Goal: Task Accomplishment & Management: Use online tool/utility

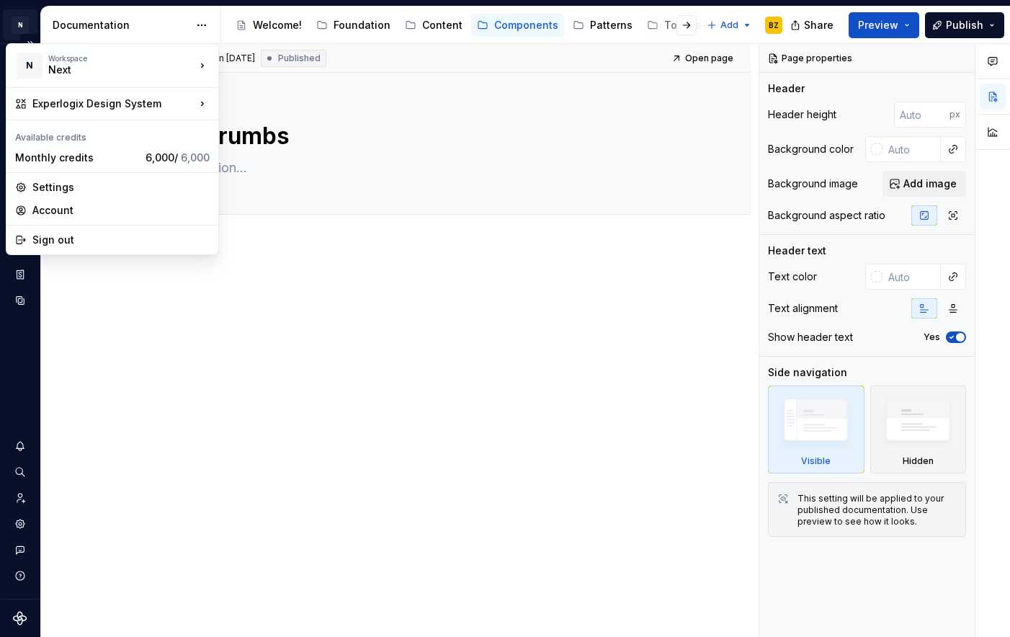
click at [16, 23] on html "N Experlogix Design System BZ Design system data Documentation Accessibility gu…" at bounding box center [505, 318] width 1010 height 637
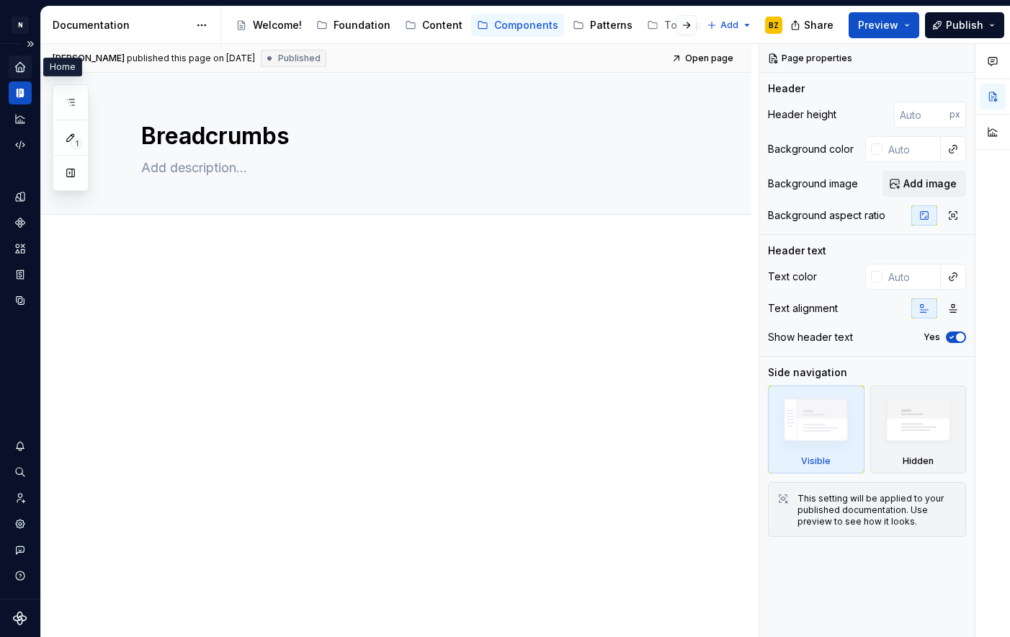
click at [19, 60] on icon "Home" at bounding box center [20, 66] width 13 height 13
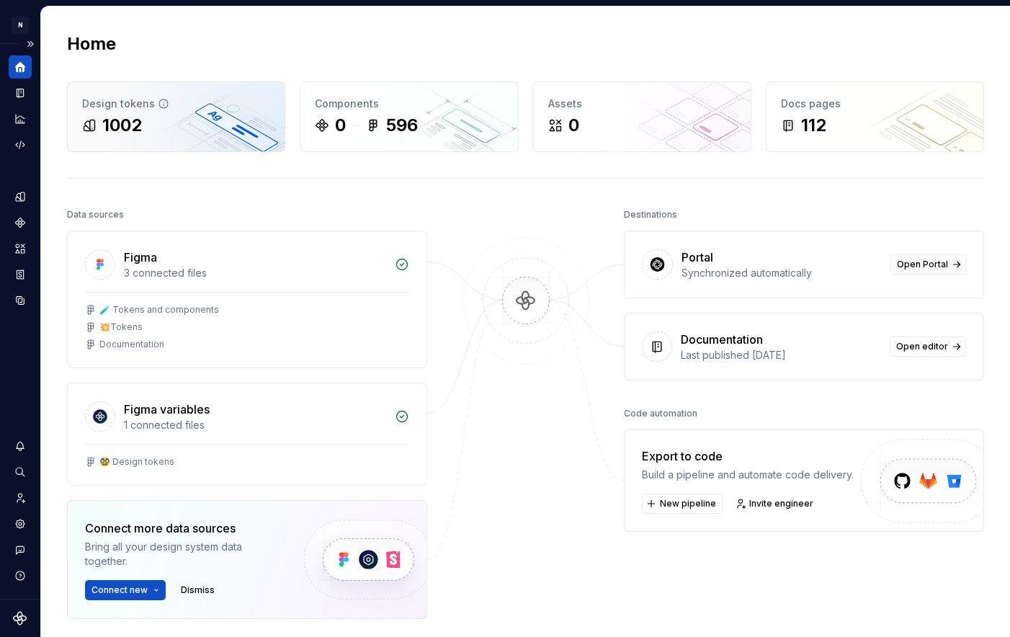
click at [156, 135] on div "1002" at bounding box center [176, 125] width 188 height 23
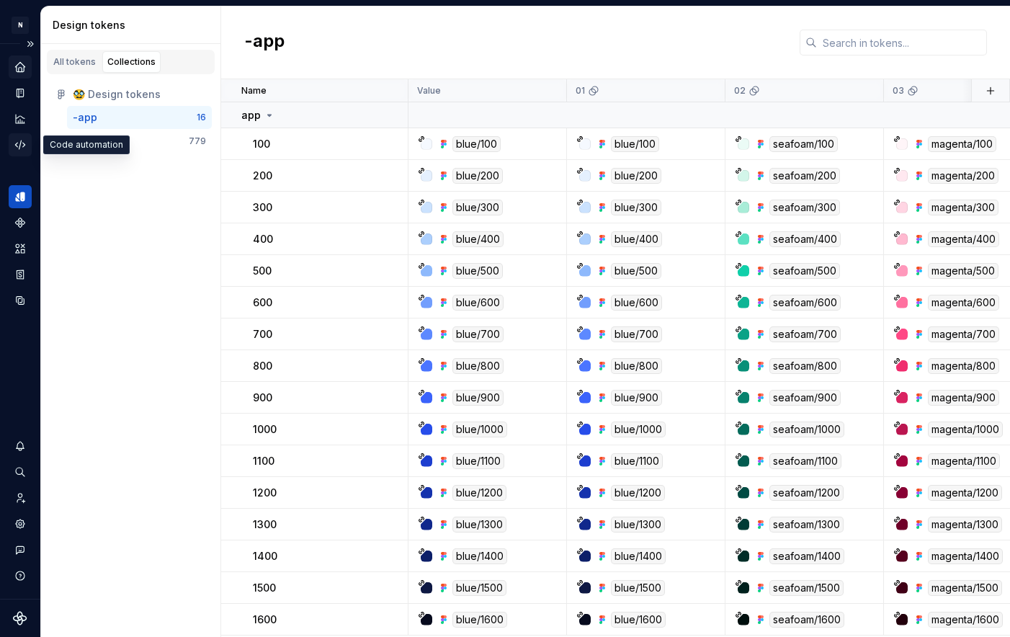
click at [22, 140] on icon "Code automation" at bounding box center [20, 144] width 13 height 13
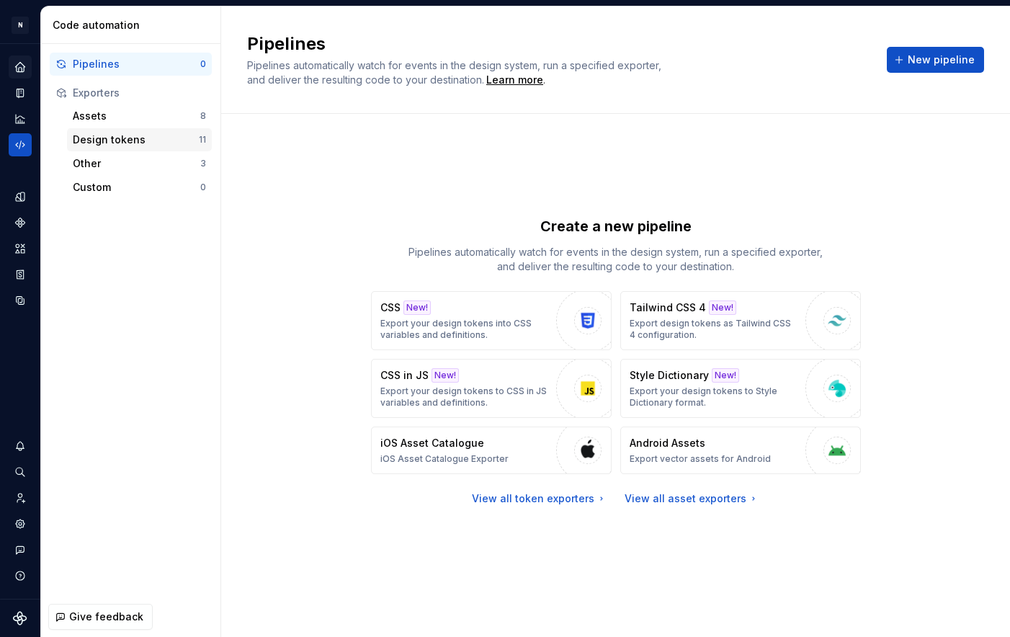
click at [118, 139] on div "Design tokens" at bounding box center [136, 140] width 126 height 14
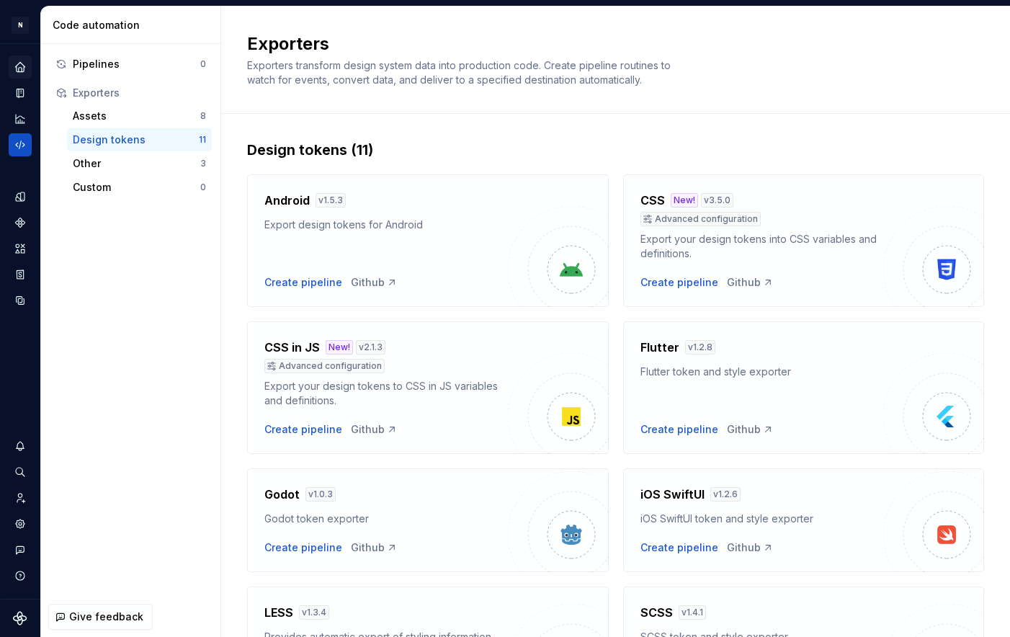
click at [761, 243] on div "Export your design tokens into CSS variables and definitions." at bounding box center [761, 246] width 243 height 29
click at [17, 294] on icon "Data sources" at bounding box center [20, 300] width 13 height 13
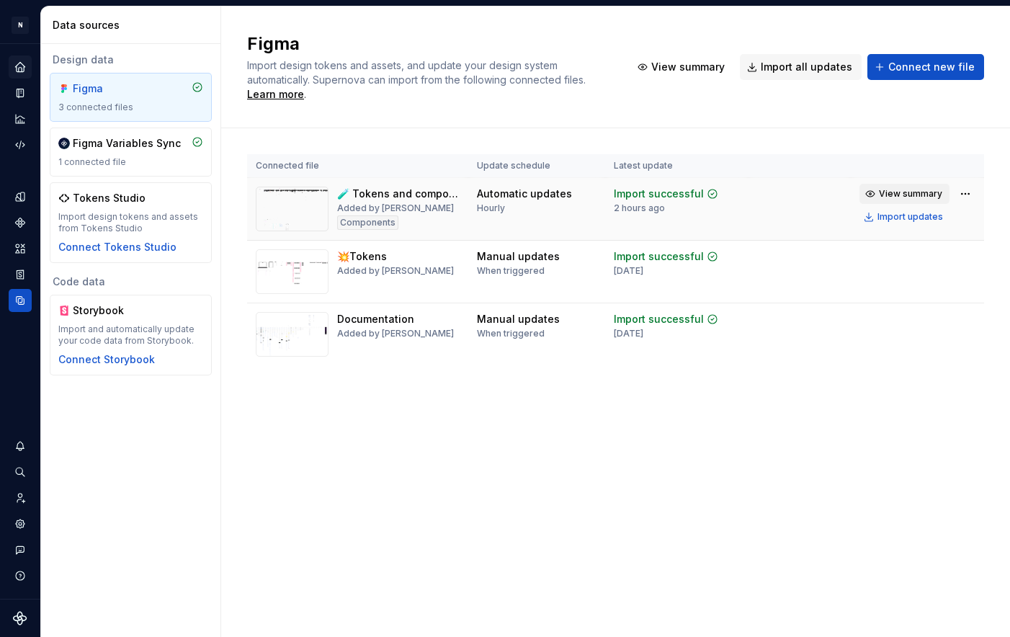
click at [926, 193] on span "View summary" at bounding box center [910, 194] width 63 height 12
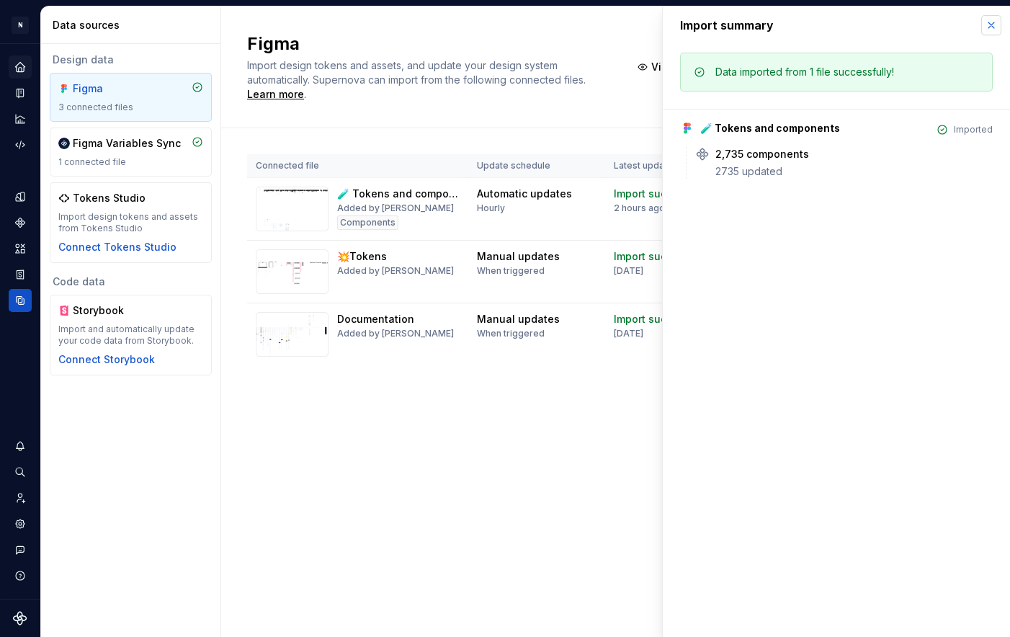
click at [995, 24] on button "button" at bounding box center [991, 25] width 20 height 20
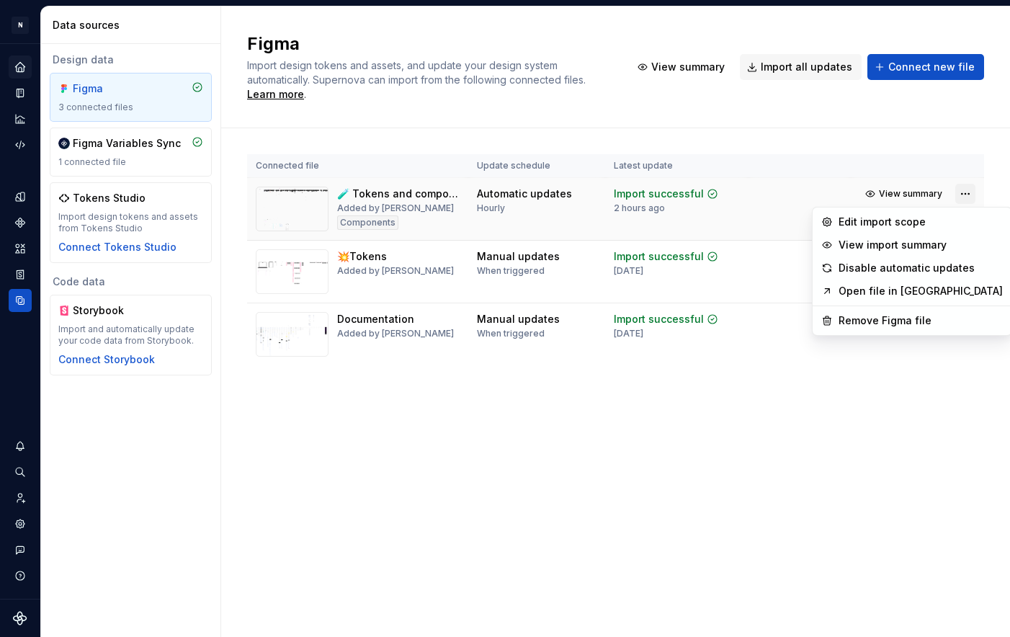
click at [966, 193] on html "N Experlogix Design System BZ Design system data Data sources Design data Figma…" at bounding box center [505, 318] width 1010 height 637
click at [502, 131] on html "N Experlogix Design System BZ Design system data Data sources Design data Figma…" at bounding box center [505, 318] width 1010 height 637
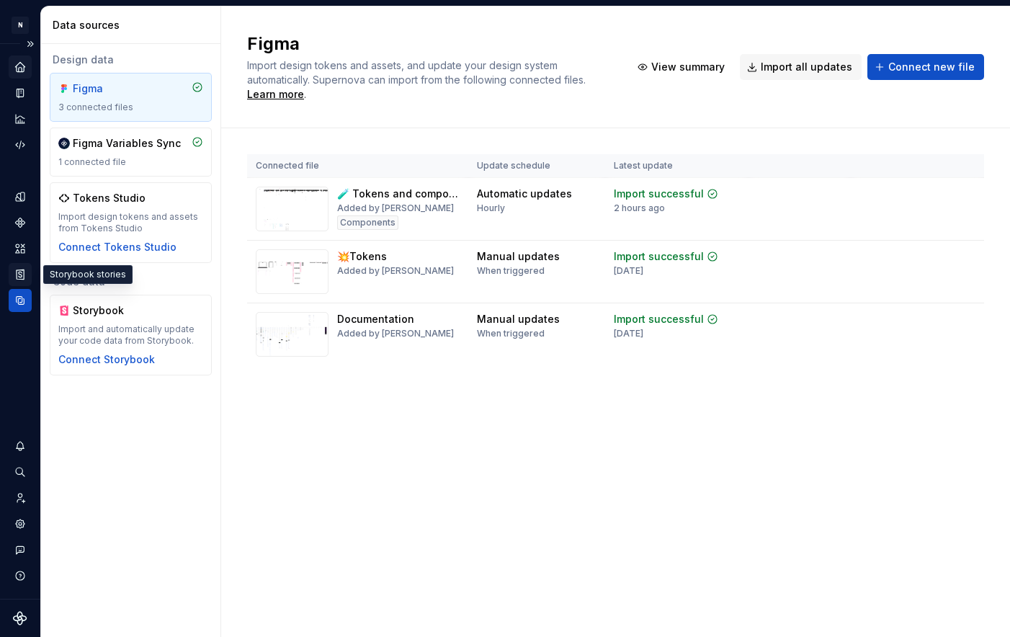
click at [23, 272] on icon "Storybook stories" at bounding box center [20, 273] width 7 height 9
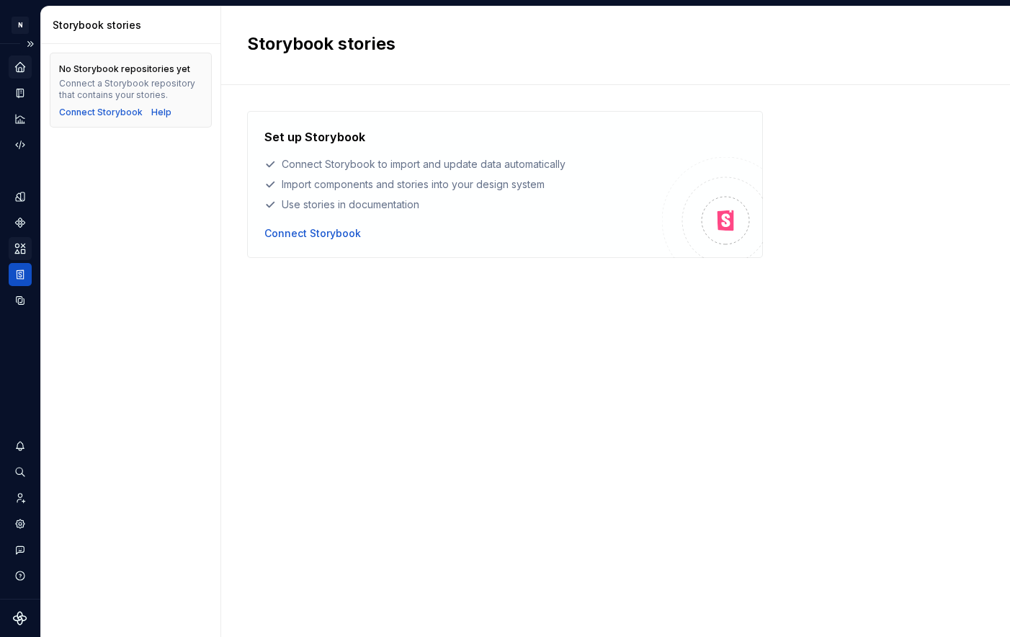
click at [20, 252] on icon "Assets" at bounding box center [20, 248] width 13 height 13
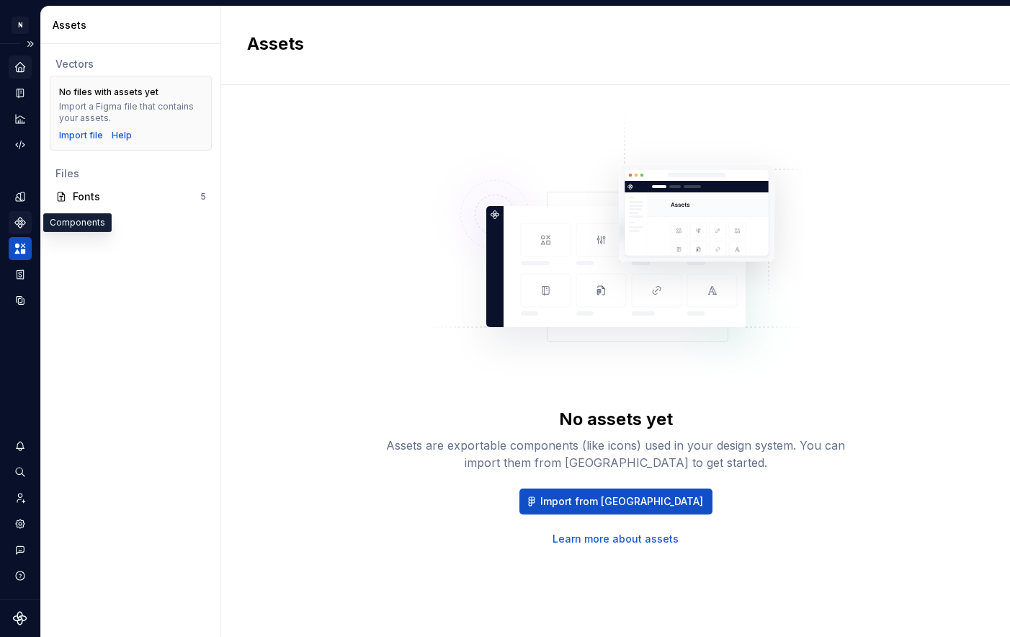
click at [17, 223] on icon "Components" at bounding box center [19, 221] width 9 height 9
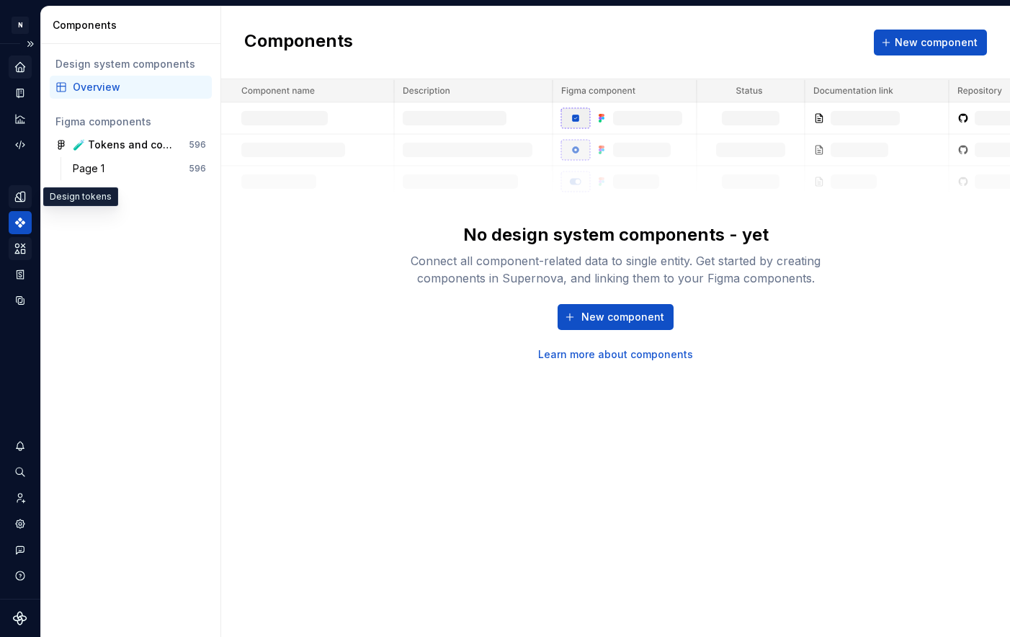
click at [20, 195] on icon "Design tokens" at bounding box center [20, 196] width 13 height 13
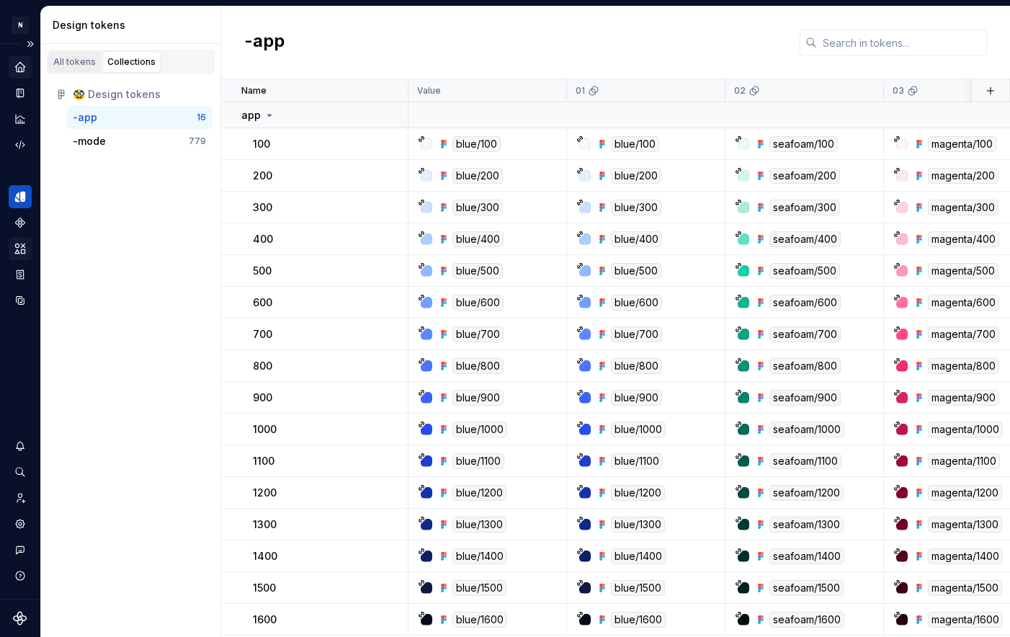
click at [68, 66] on div "All tokens" at bounding box center [74, 62] width 42 height 12
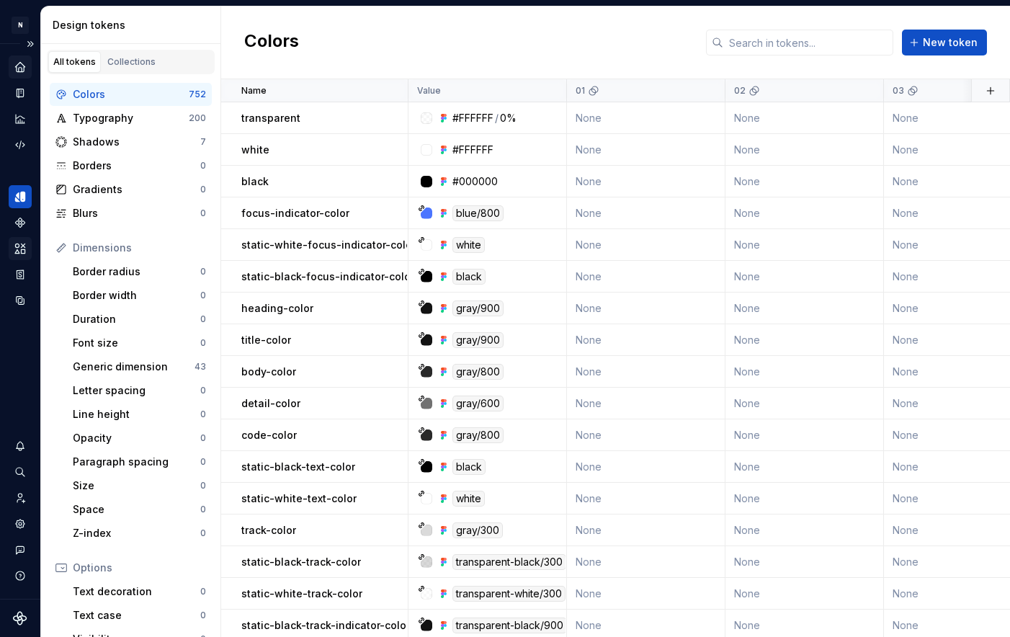
scroll to position [152, 0]
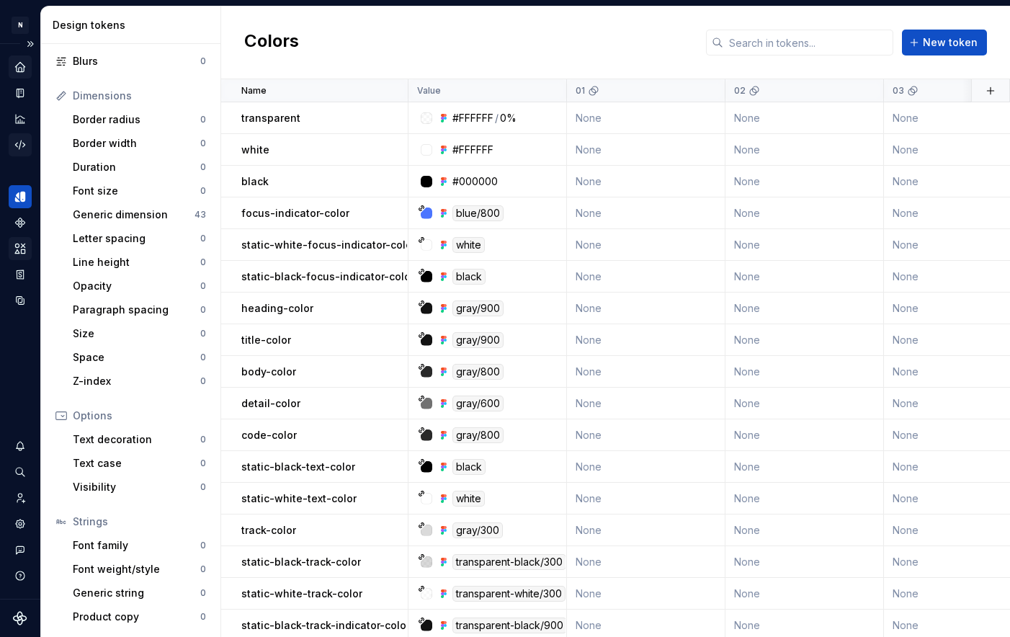
click at [14, 144] on icon "Code automation" at bounding box center [20, 144] width 13 height 13
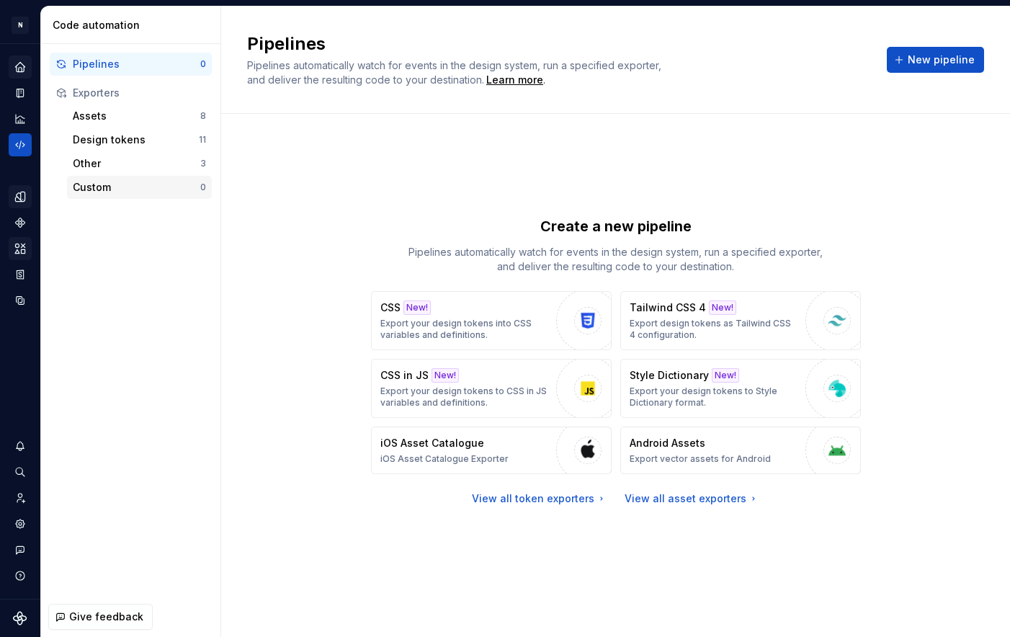
click at [118, 197] on div "Custom 0" at bounding box center [139, 187] width 145 height 23
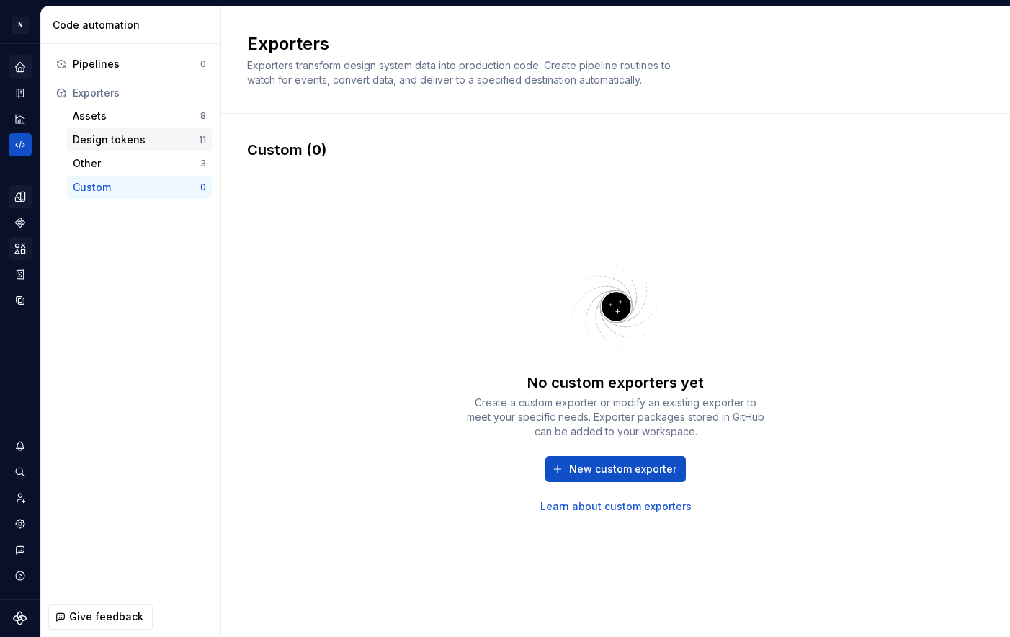
click at [111, 148] on div "Design tokens 11" at bounding box center [139, 139] width 145 height 23
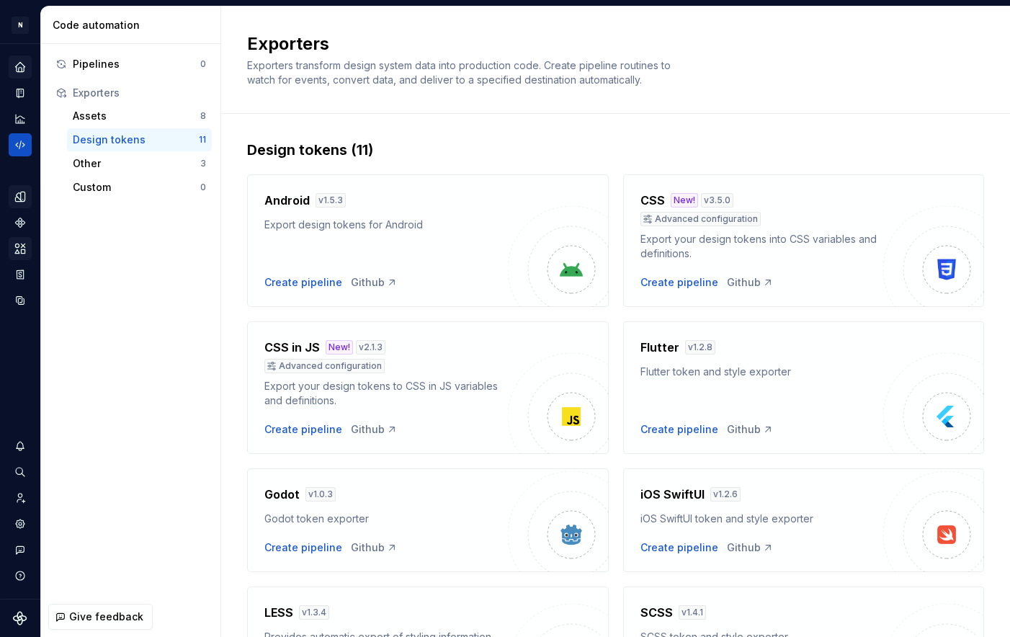
drag, startPoint x: 938, startPoint y: 274, endPoint x: 871, endPoint y: 248, distance: 71.4
click at [938, 274] on img at bounding box center [946, 269] width 29 height 29
click at [645, 206] on h4 "CSS" at bounding box center [652, 200] width 24 height 17
click at [691, 283] on div "Create pipeline" at bounding box center [679, 282] width 78 height 14
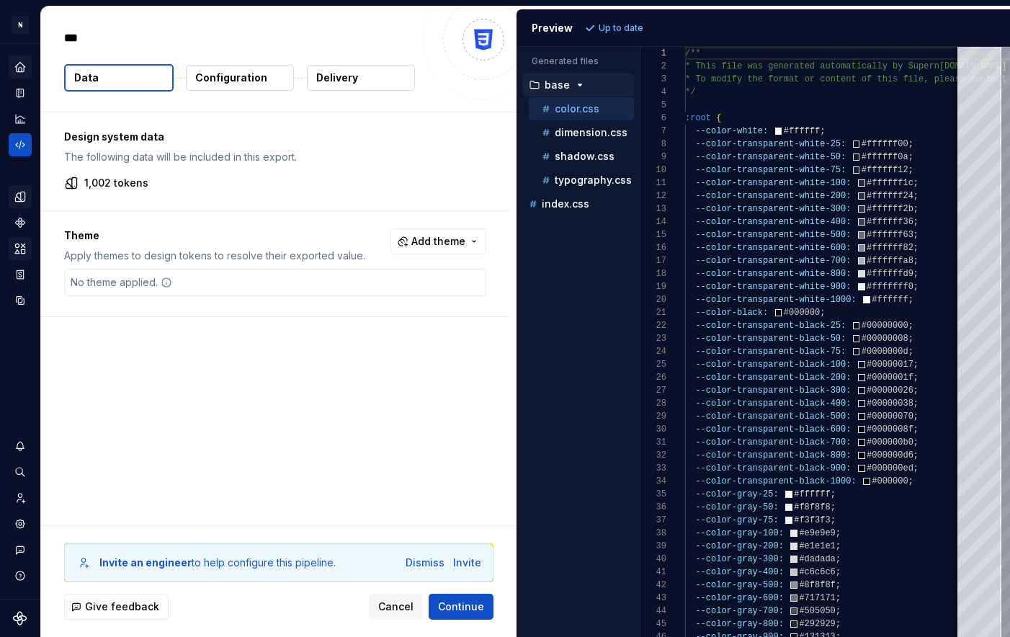
type textarea "*"
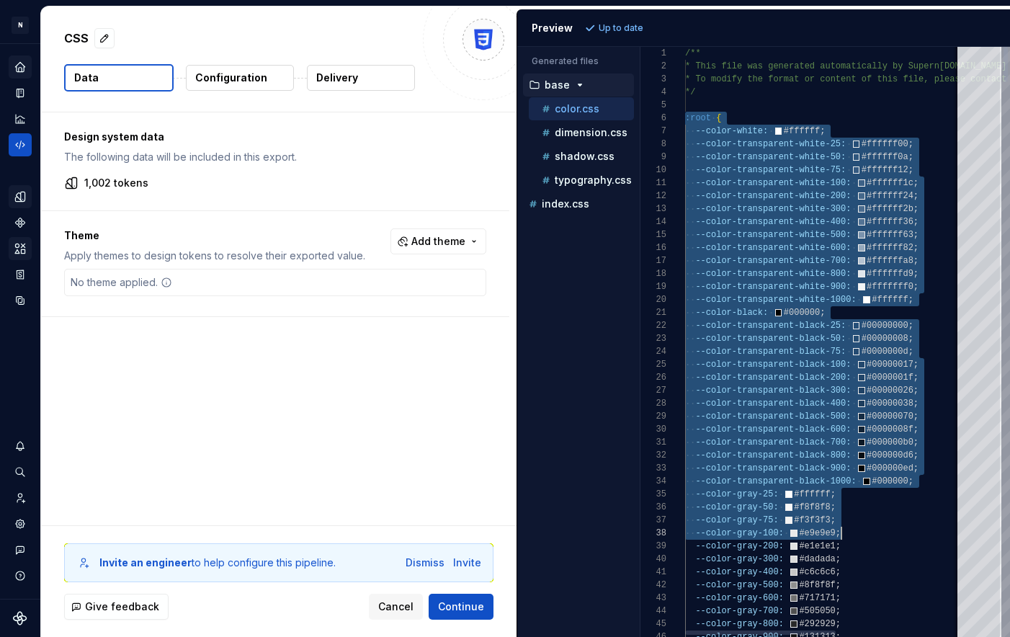
scroll to position [65, 156]
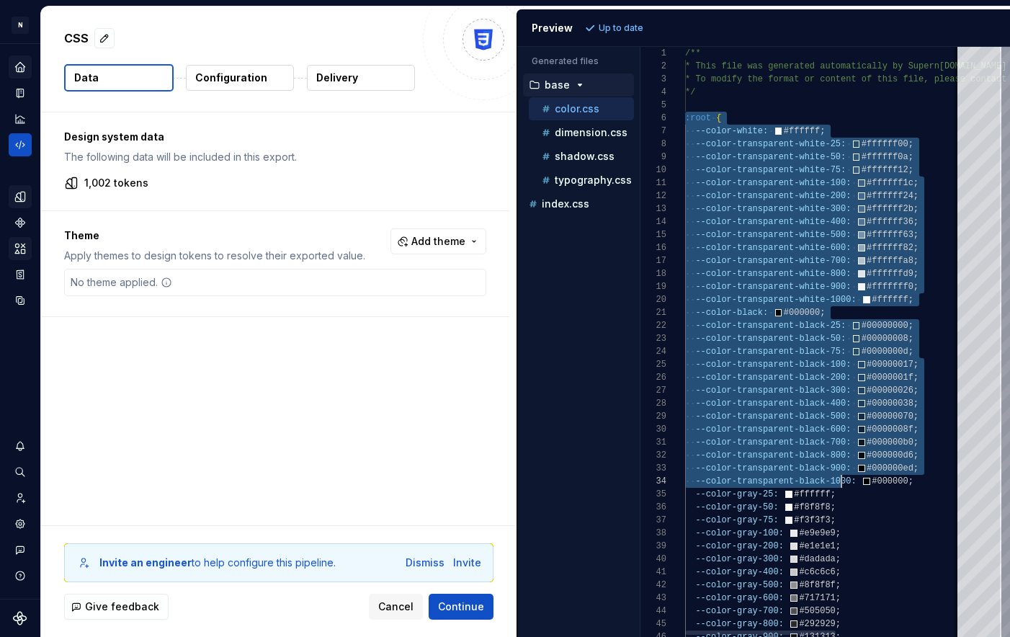
drag, startPoint x: 687, startPoint y: 120, endPoint x: 839, endPoint y: 488, distance: 398.1
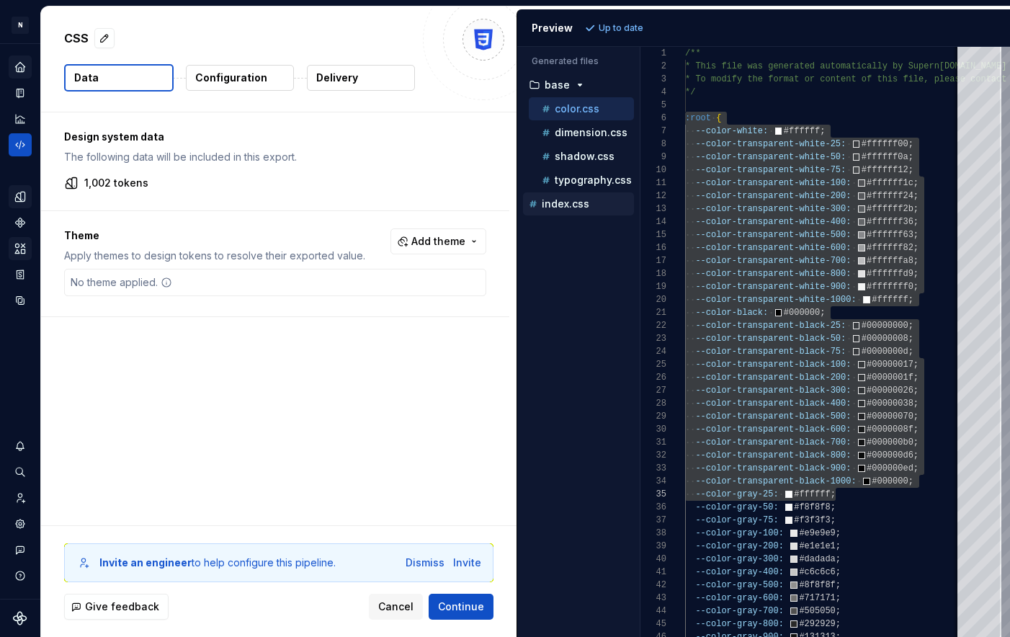
click at [572, 199] on p "index.css" at bounding box center [566, 204] width 48 height 12
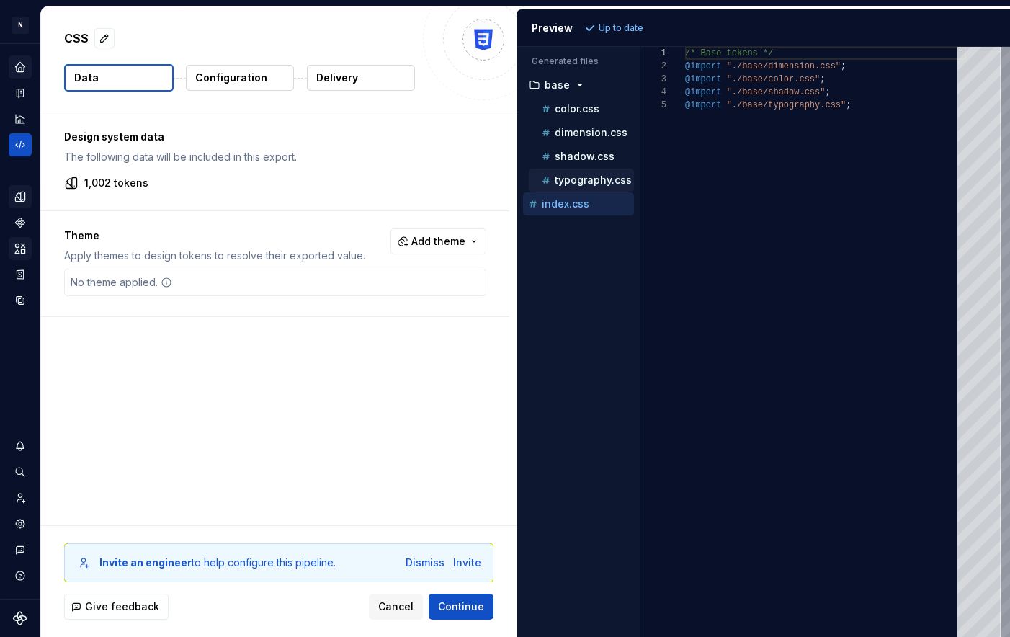
click at [587, 181] on p "typography.css" at bounding box center [593, 180] width 77 height 12
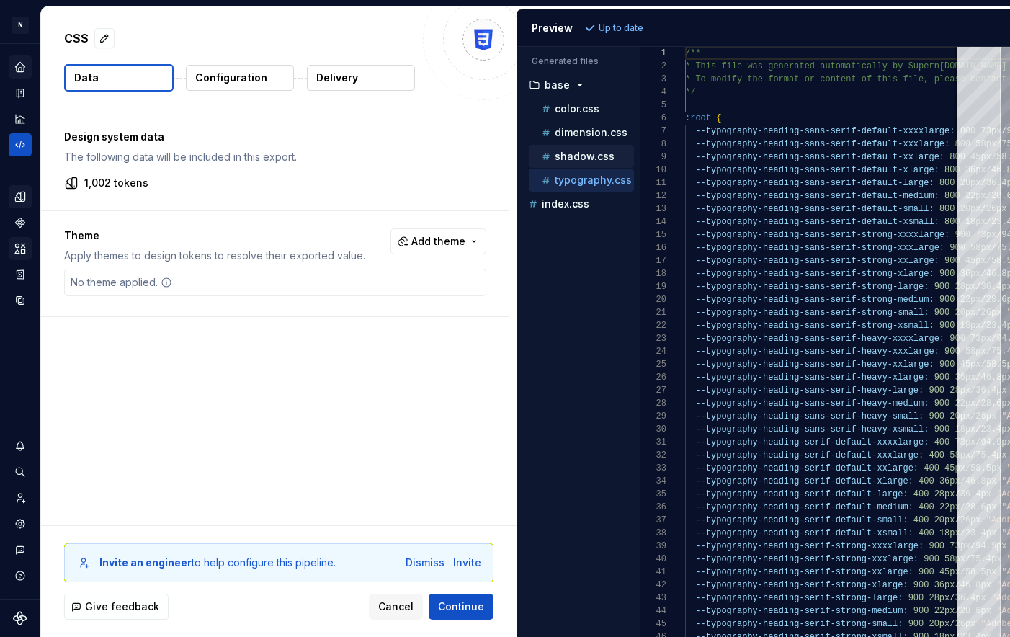
click at [575, 160] on p "shadow.css" at bounding box center [585, 157] width 60 height 12
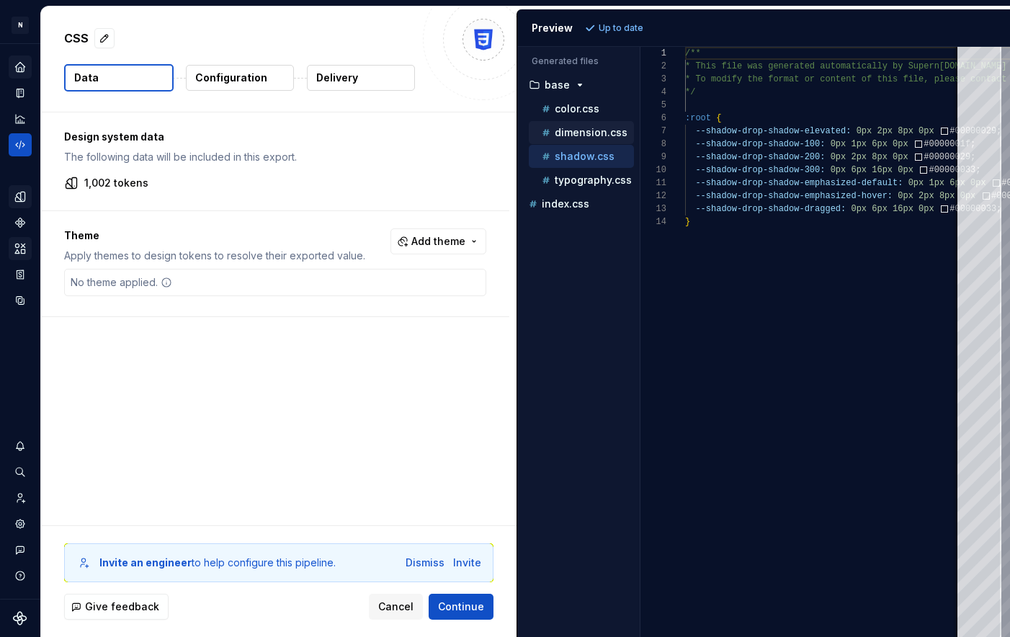
click at [569, 128] on p "dimension.css" at bounding box center [591, 133] width 73 height 12
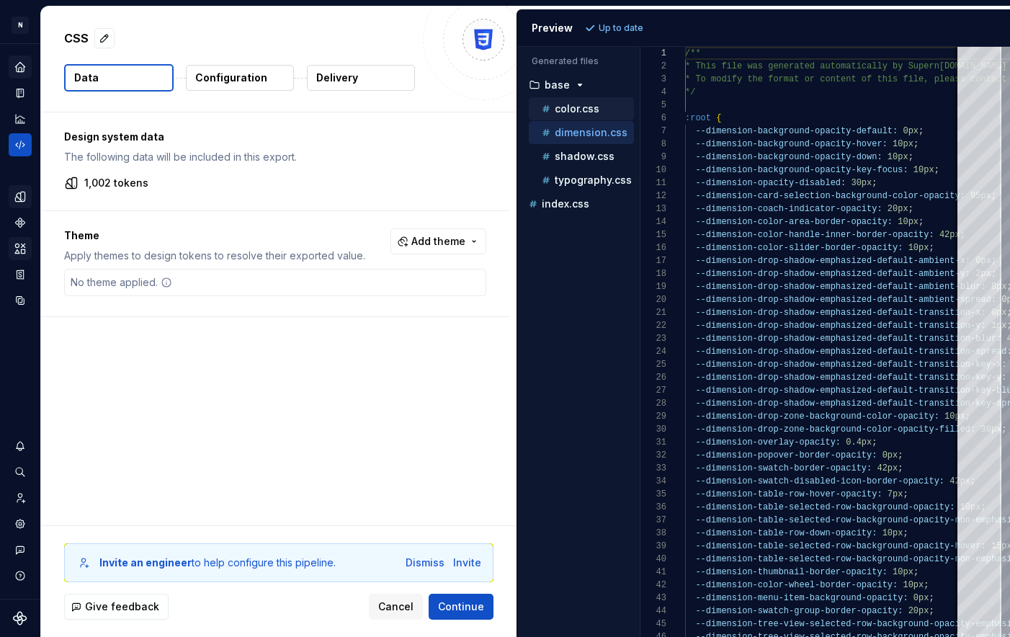
click at [568, 111] on p "color.css" at bounding box center [577, 109] width 45 height 12
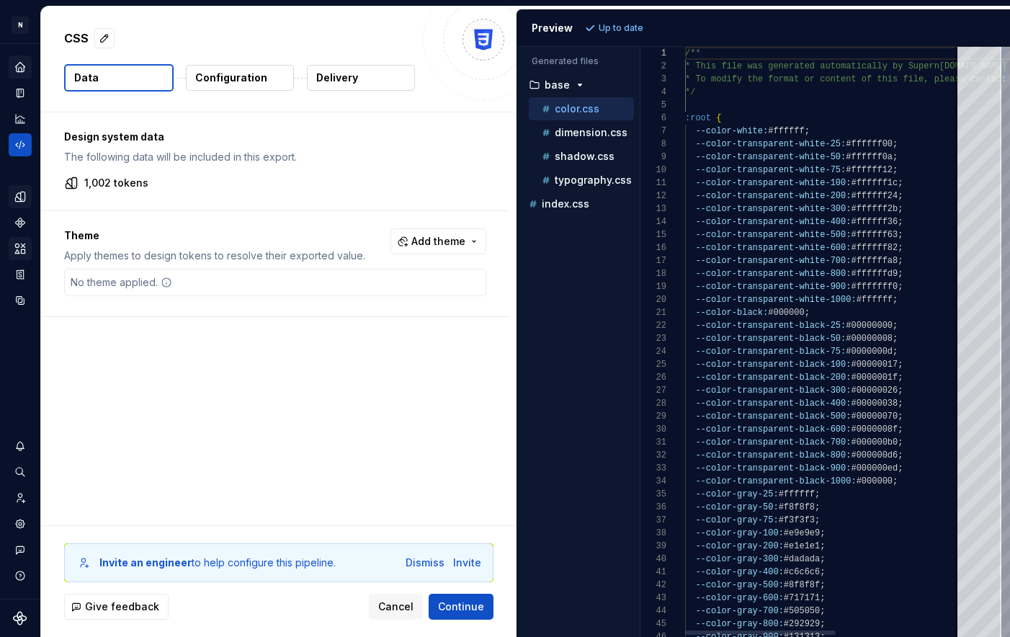
scroll to position [52, 0]
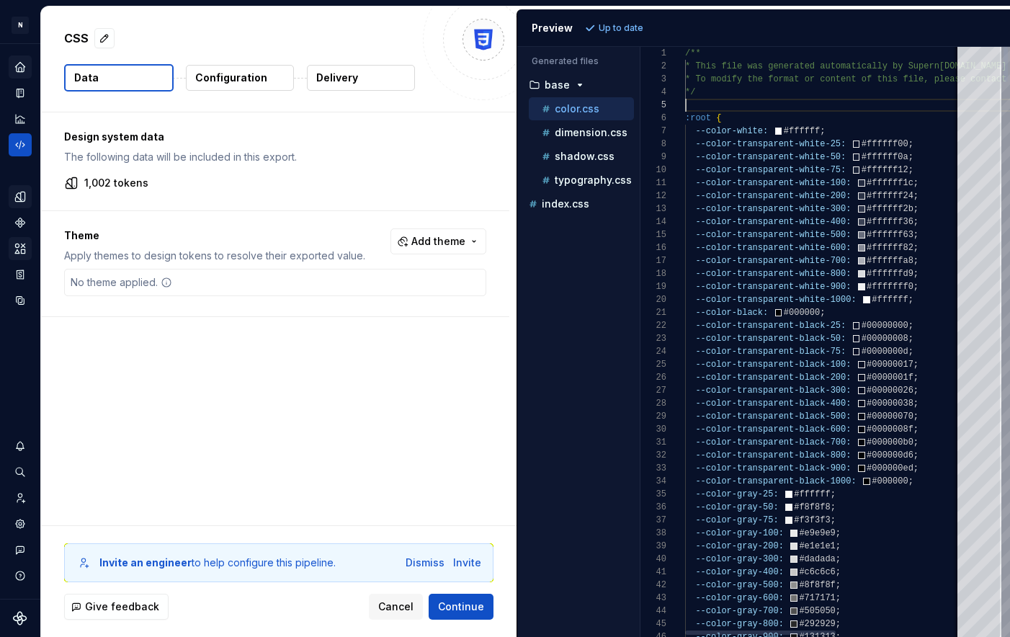
type textarea "**********"
